Goal: Information Seeking & Learning: Learn about a topic

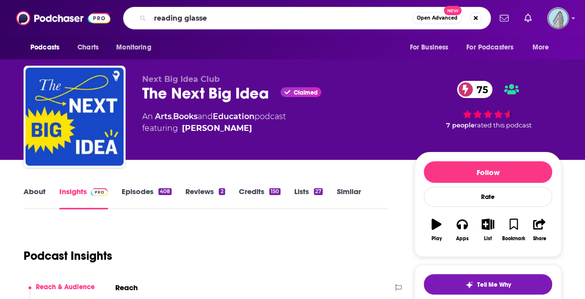
type input "reading glasses"
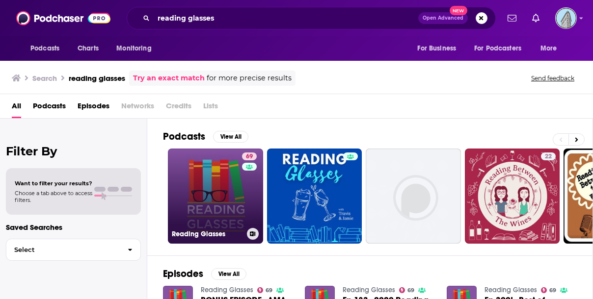
click at [200, 185] on link "69 Reading Glasses" at bounding box center [215, 196] width 95 height 95
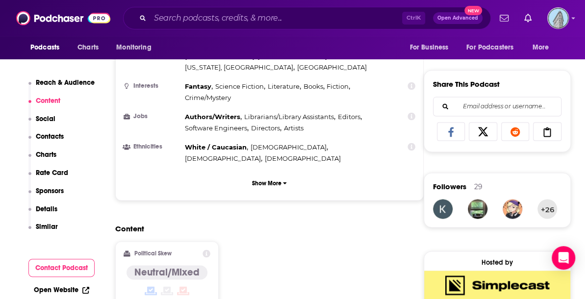
scroll to position [637, 0]
